Goal: Information Seeking & Learning: Find specific fact

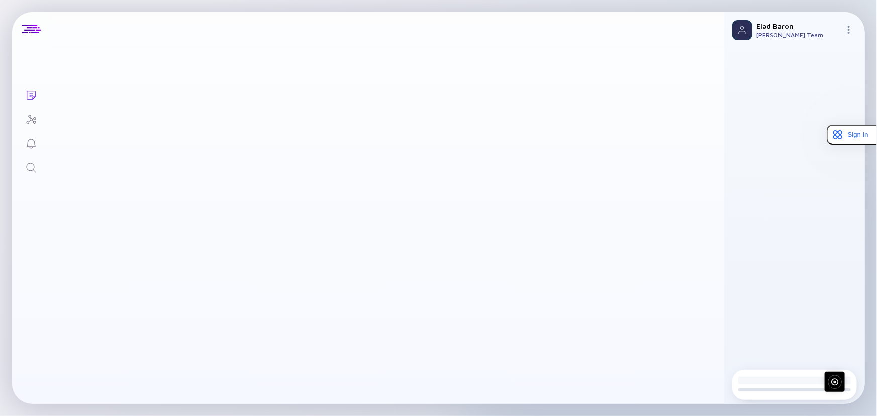
click at [29, 168] on icon "Search" at bounding box center [31, 168] width 12 height 12
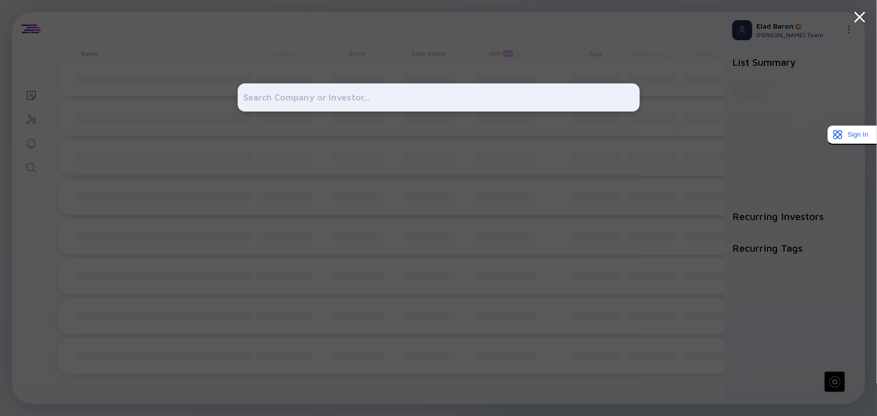
type input "t"
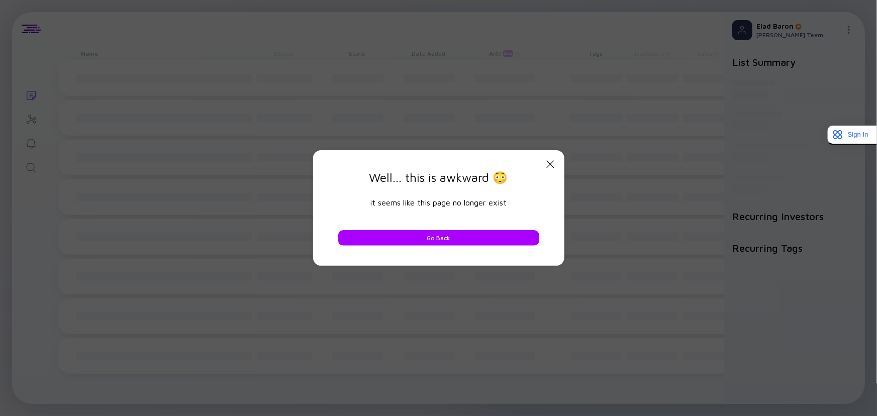
click at [556, 158] on icon "Close Modal" at bounding box center [550, 164] width 12 height 12
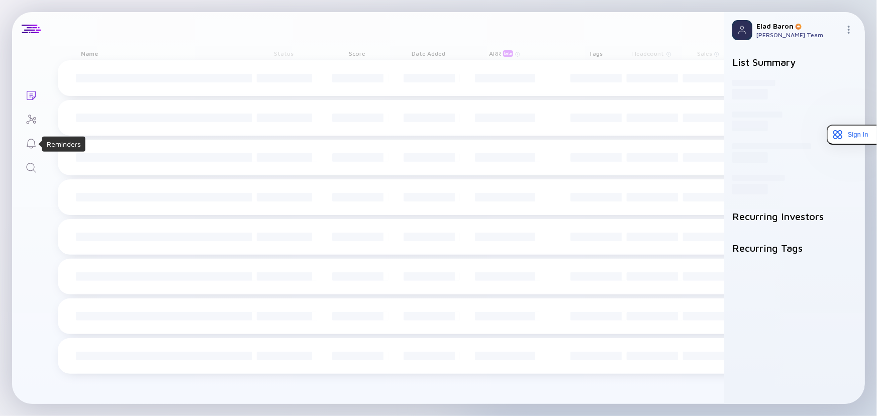
click at [33, 168] on icon "Search" at bounding box center [31, 168] width 10 height 10
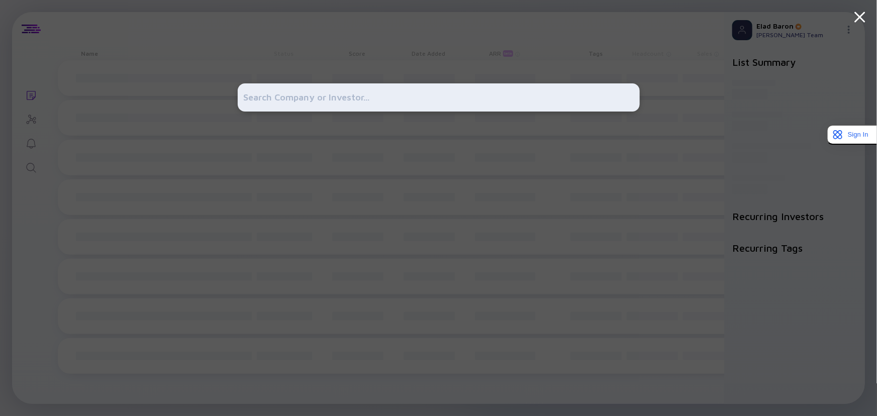
click at [266, 101] on input "text" at bounding box center [439, 97] width 390 height 18
type input "[PERSON_NAME]"
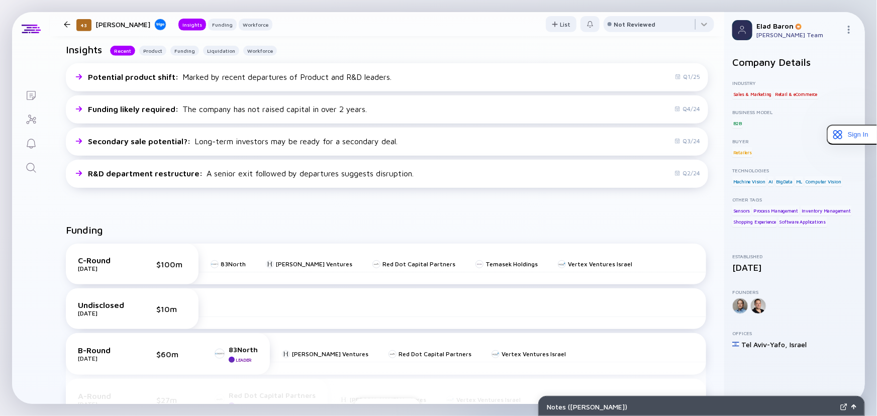
scroll to position [274, 0]
